Goal: Information Seeking & Learning: Learn about a topic

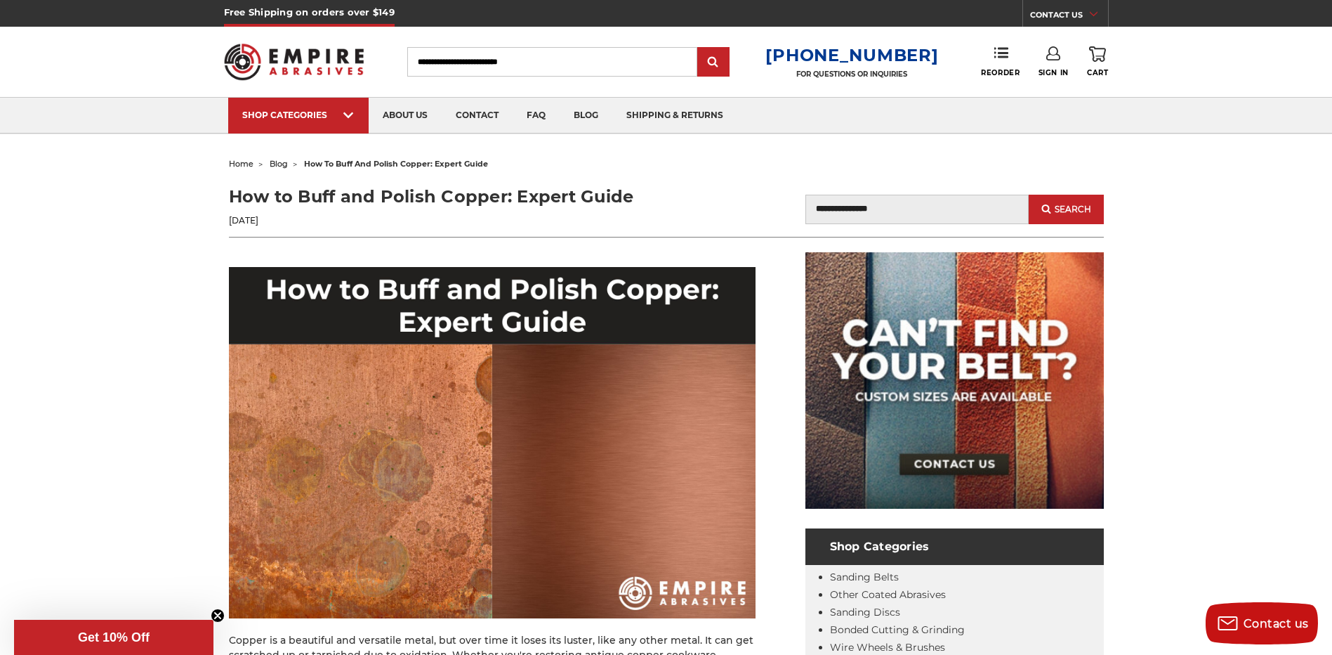
click at [354, 471] on img at bounding box center [492, 442] width 527 height 351
click at [651, 457] on img at bounding box center [492, 442] width 527 height 351
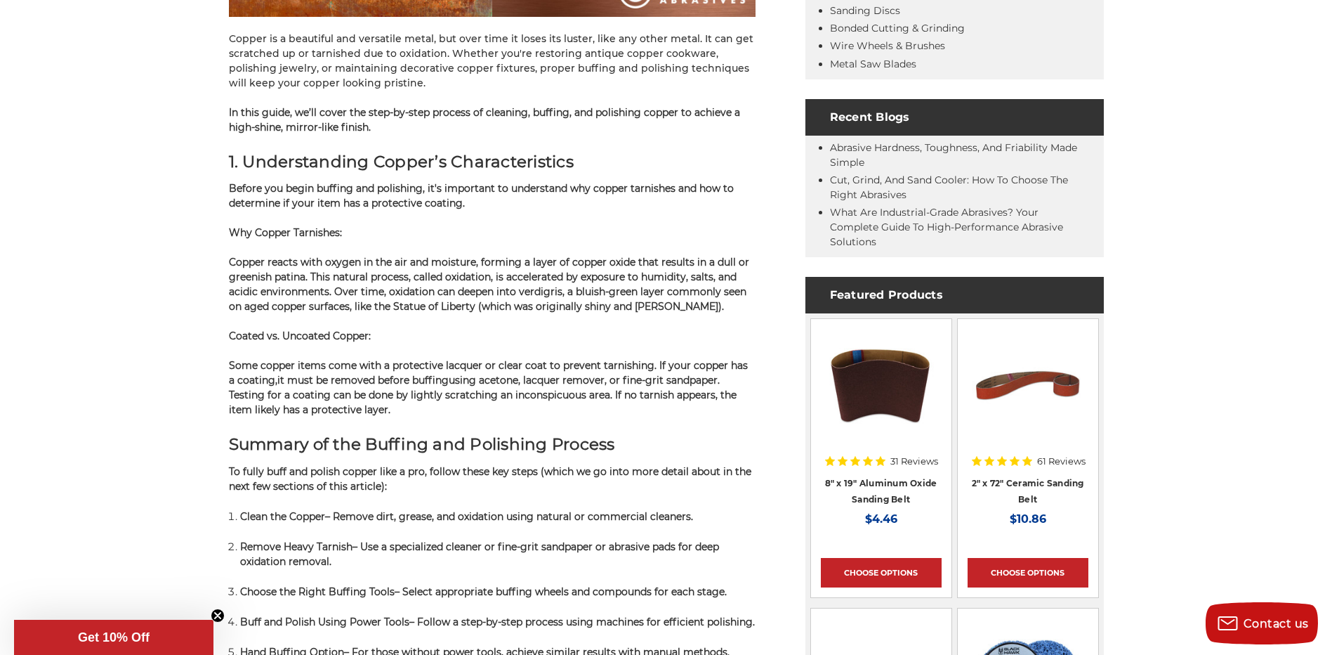
scroll to position [627, 0]
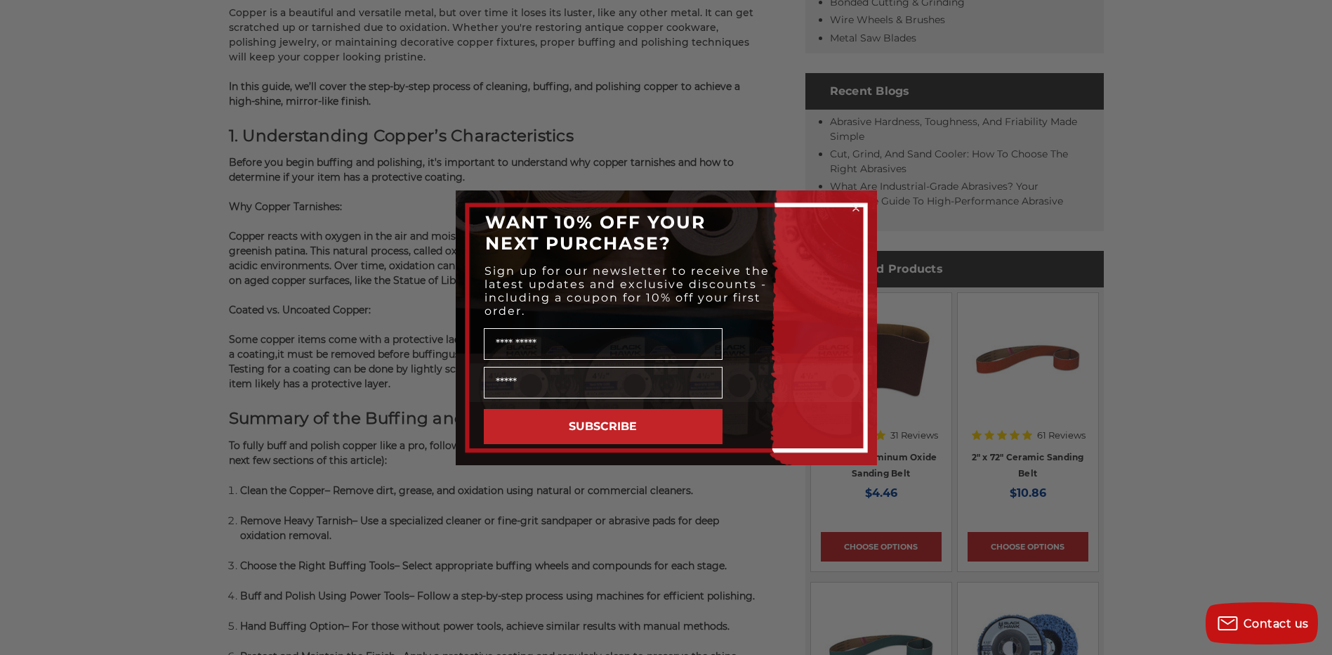
click at [853, 209] on icon "Close dialog" at bounding box center [856, 208] width 6 height 6
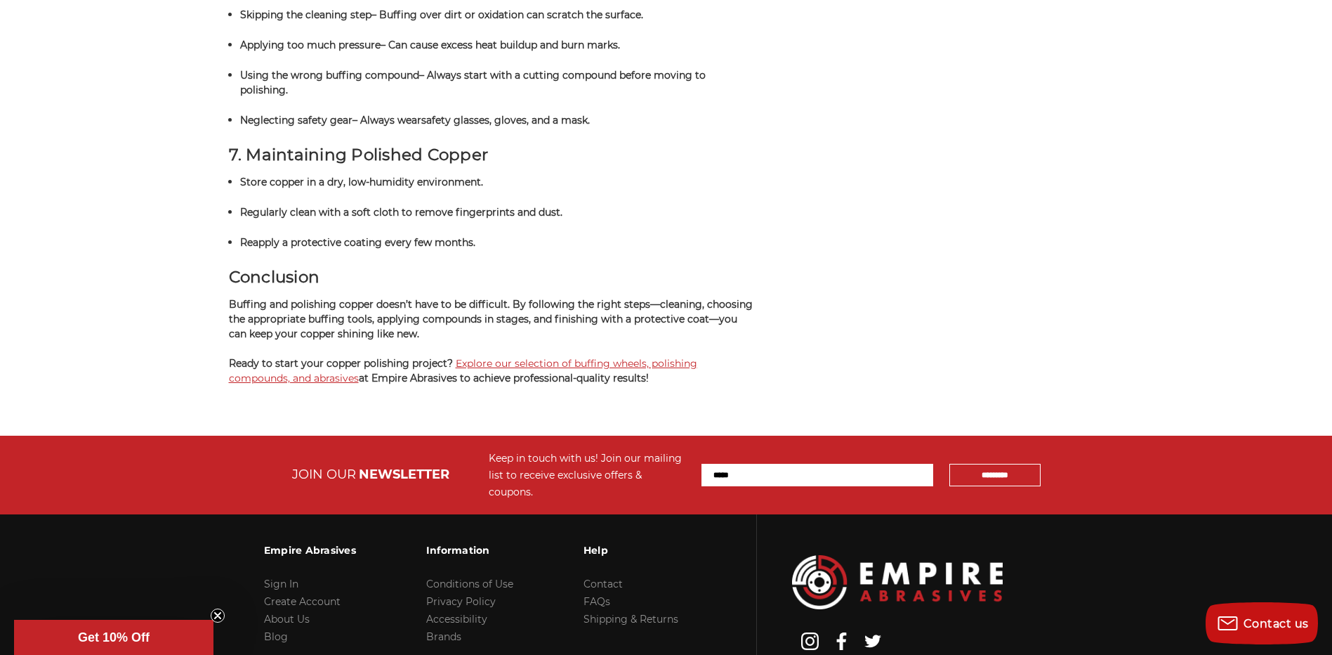
scroll to position [3858, 0]
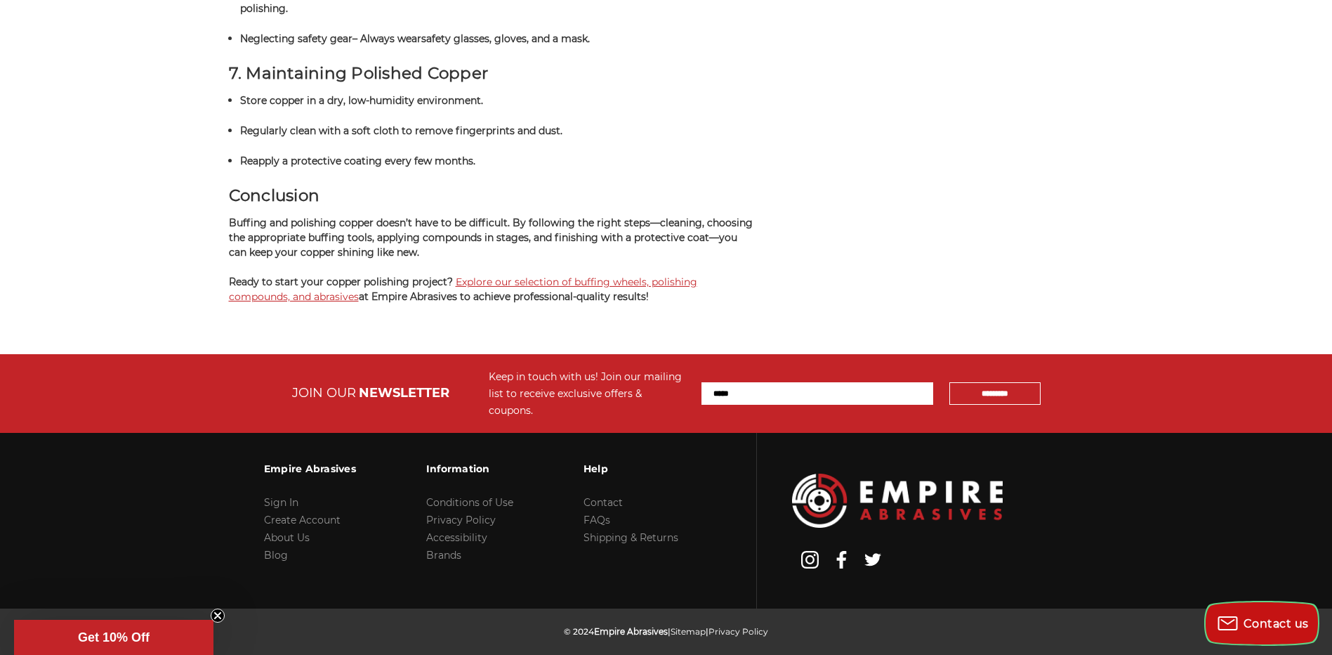
click at [1237, 621] on rect "Contact us" at bounding box center [1228, 623] width 18 height 13
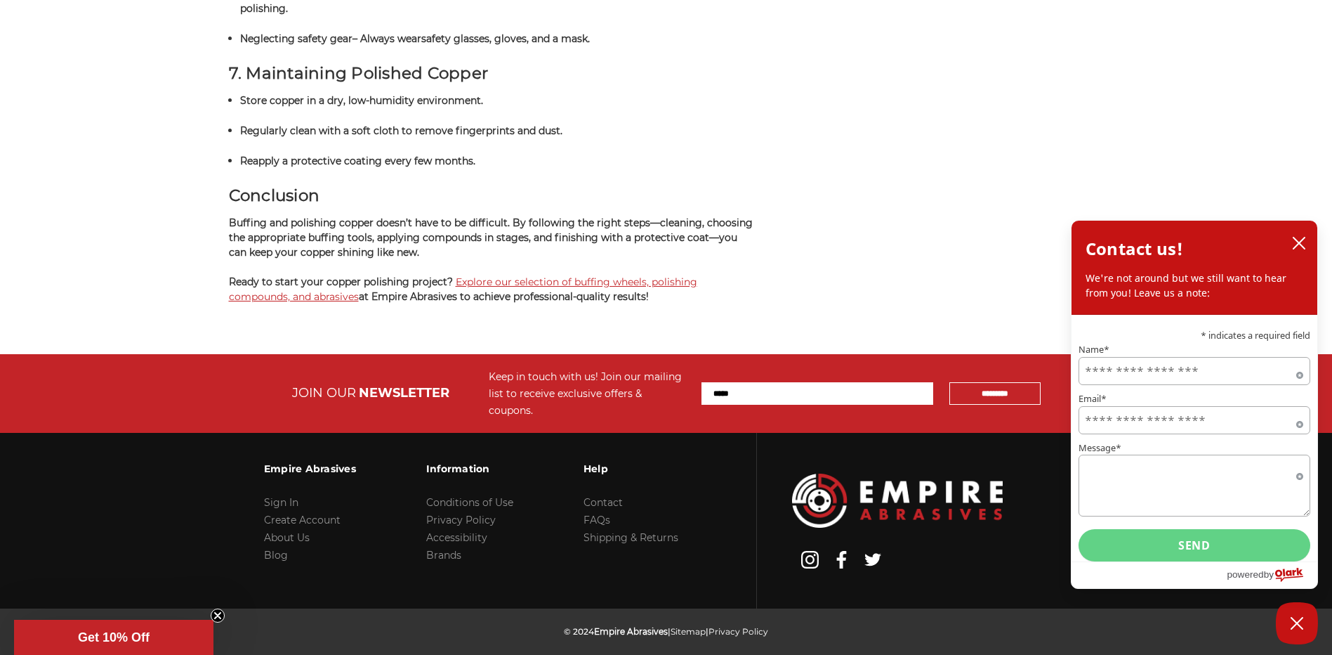
click at [1309, 250] on button "close chatbox" at bounding box center [1299, 242] width 22 height 21
